Goal: Task Accomplishment & Management: Use online tool/utility

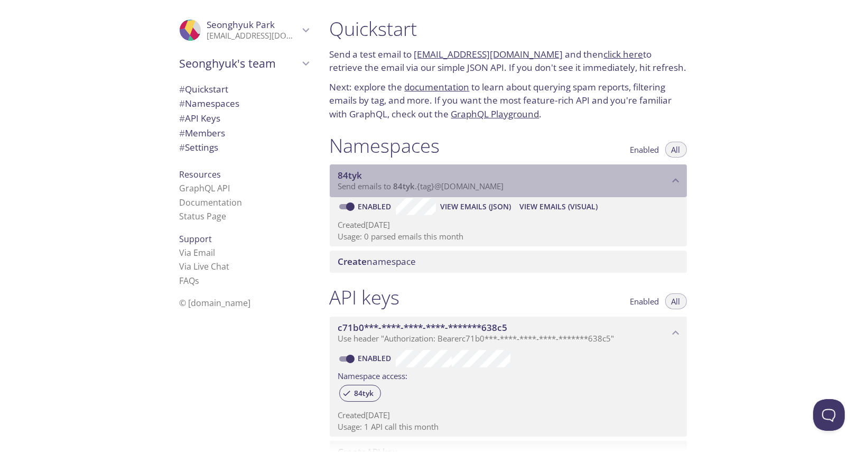
click at [368, 177] on span "84tyk" at bounding box center [503, 176] width 331 height 12
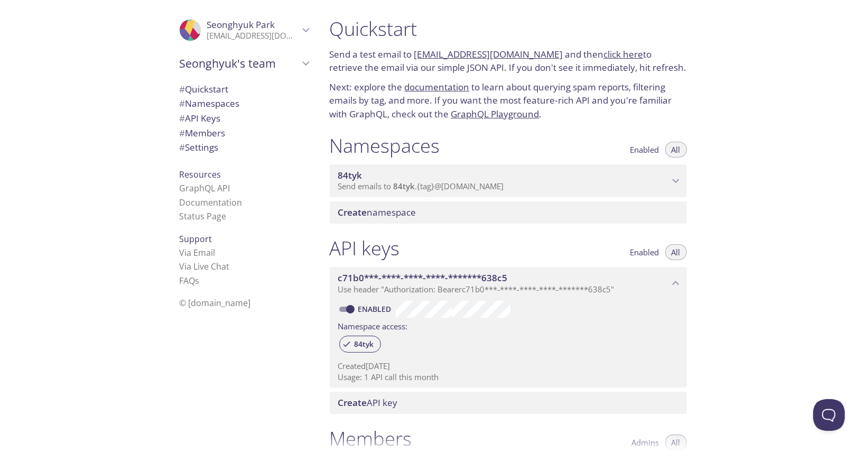
click at [369, 177] on span "84tyk" at bounding box center [503, 176] width 331 height 12
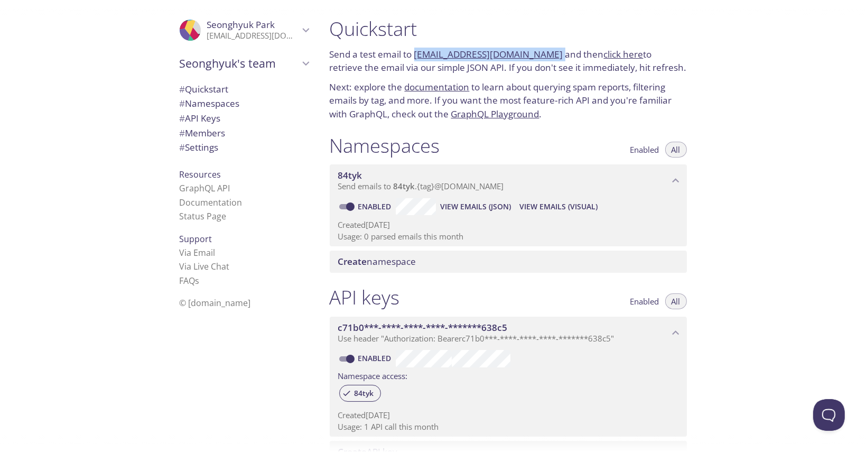
drag, startPoint x: 545, startPoint y: 56, endPoint x: 416, endPoint y: 53, distance: 129.5
click at [416, 53] on p "Send a test email to [EMAIL_ADDRESS][DOMAIN_NAME] and then click here to retrie…" at bounding box center [508, 61] width 357 height 27
copy p "[EMAIL_ADDRESS][DOMAIN_NAME]"
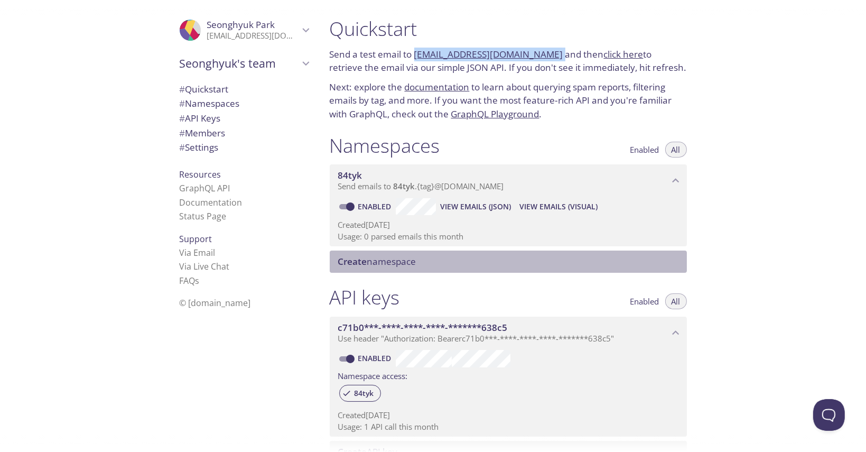
click at [389, 261] on span "Create namespace" at bounding box center [377, 261] width 78 height 12
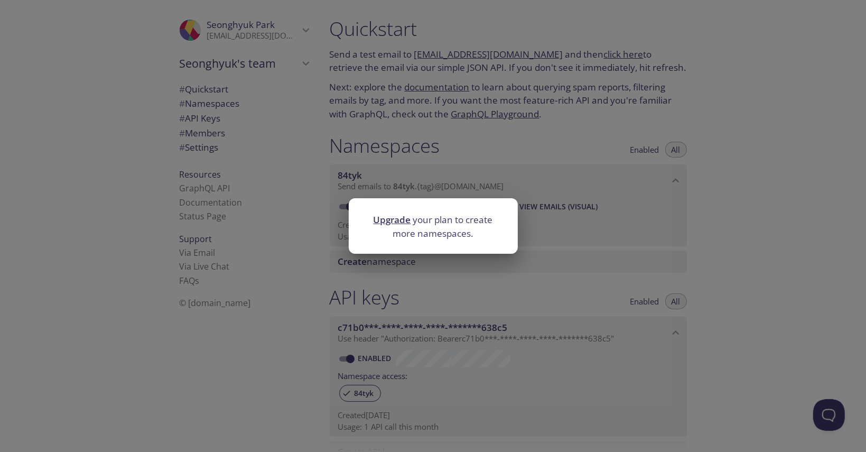
click at [738, 178] on div "Upgrade your plan to create more namespaces." at bounding box center [433, 226] width 866 height 452
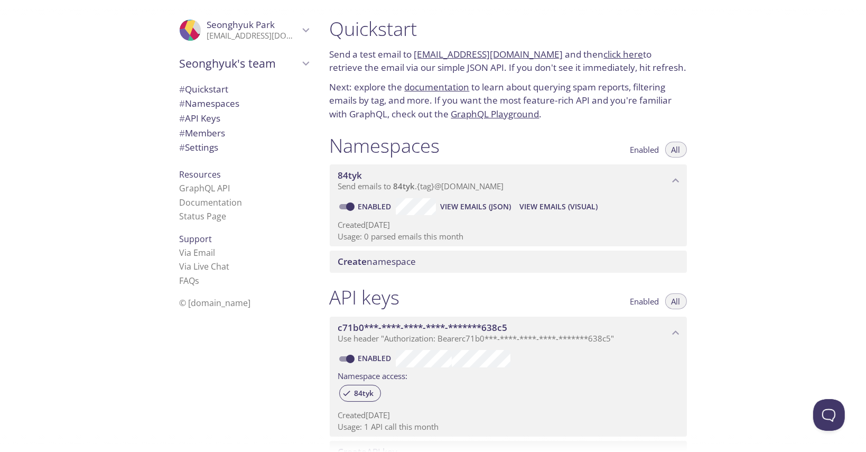
click at [604, 53] on link "click here" at bounding box center [624, 54] width 40 height 12
click at [583, 204] on span "View Emails (Visual)" at bounding box center [558, 206] width 78 height 13
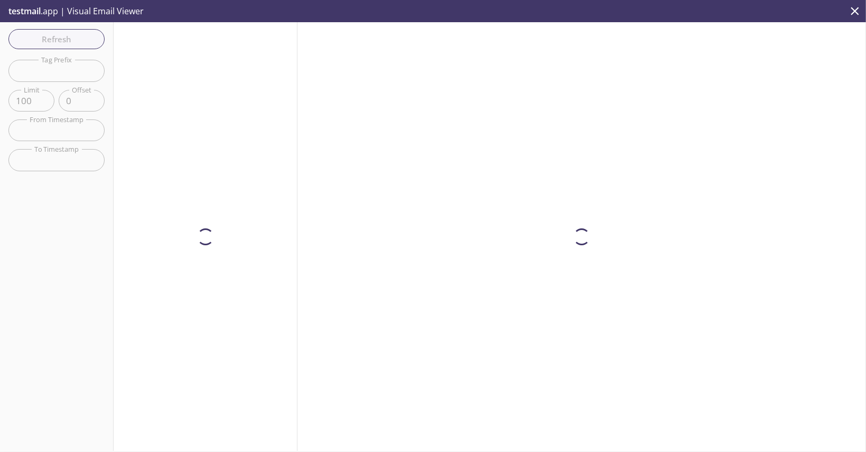
click at [693, 180] on div at bounding box center [581, 236] width 569 height 429
click at [68, 37] on span "Refresh" at bounding box center [56, 39] width 79 height 14
click at [59, 40] on span "Refresh" at bounding box center [56, 39] width 79 height 14
